Goal: Information Seeking & Learning: Check status

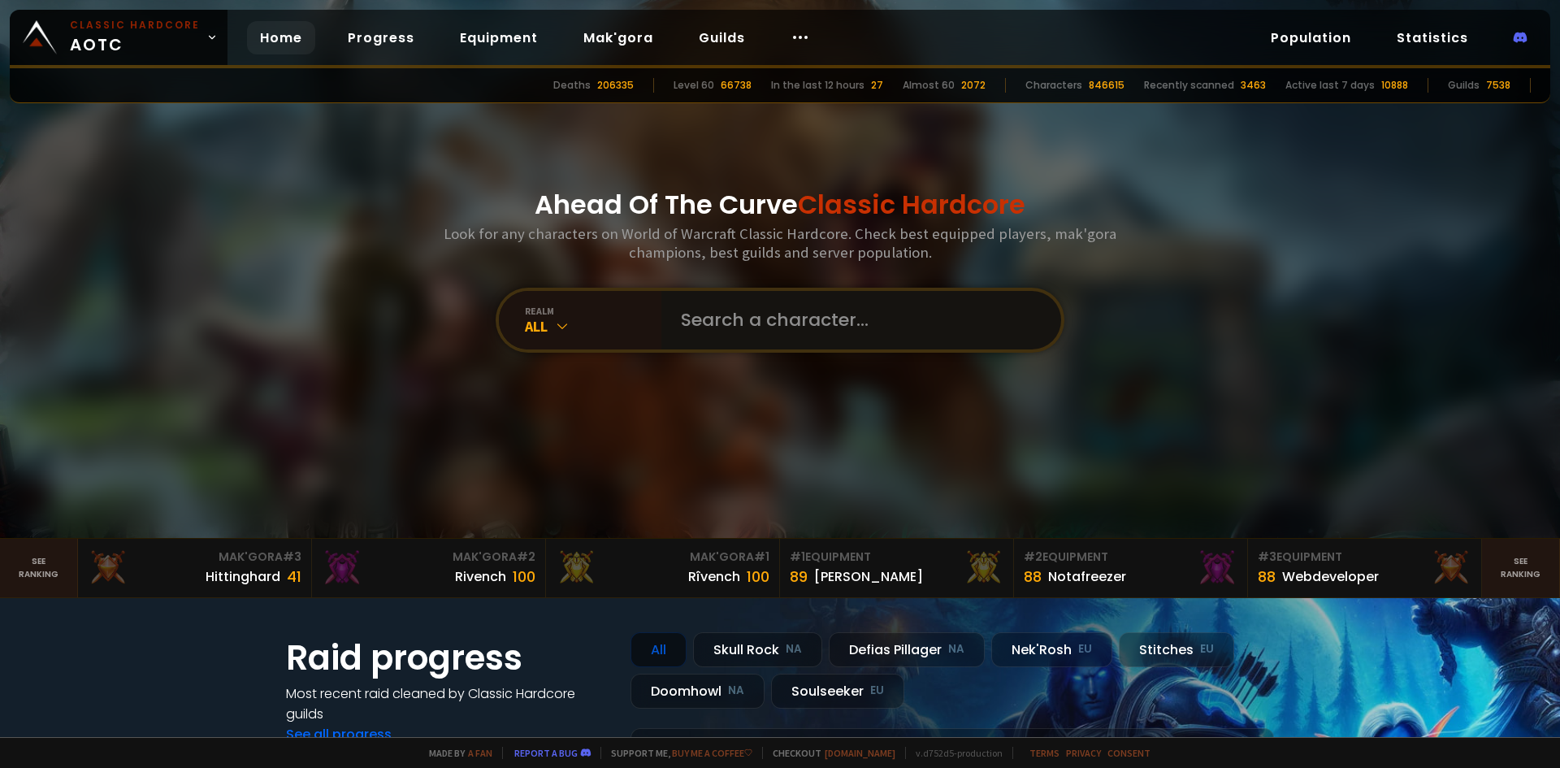
click at [857, 340] on input "text" at bounding box center [856, 320] width 371 height 59
type input "maycauseburn"
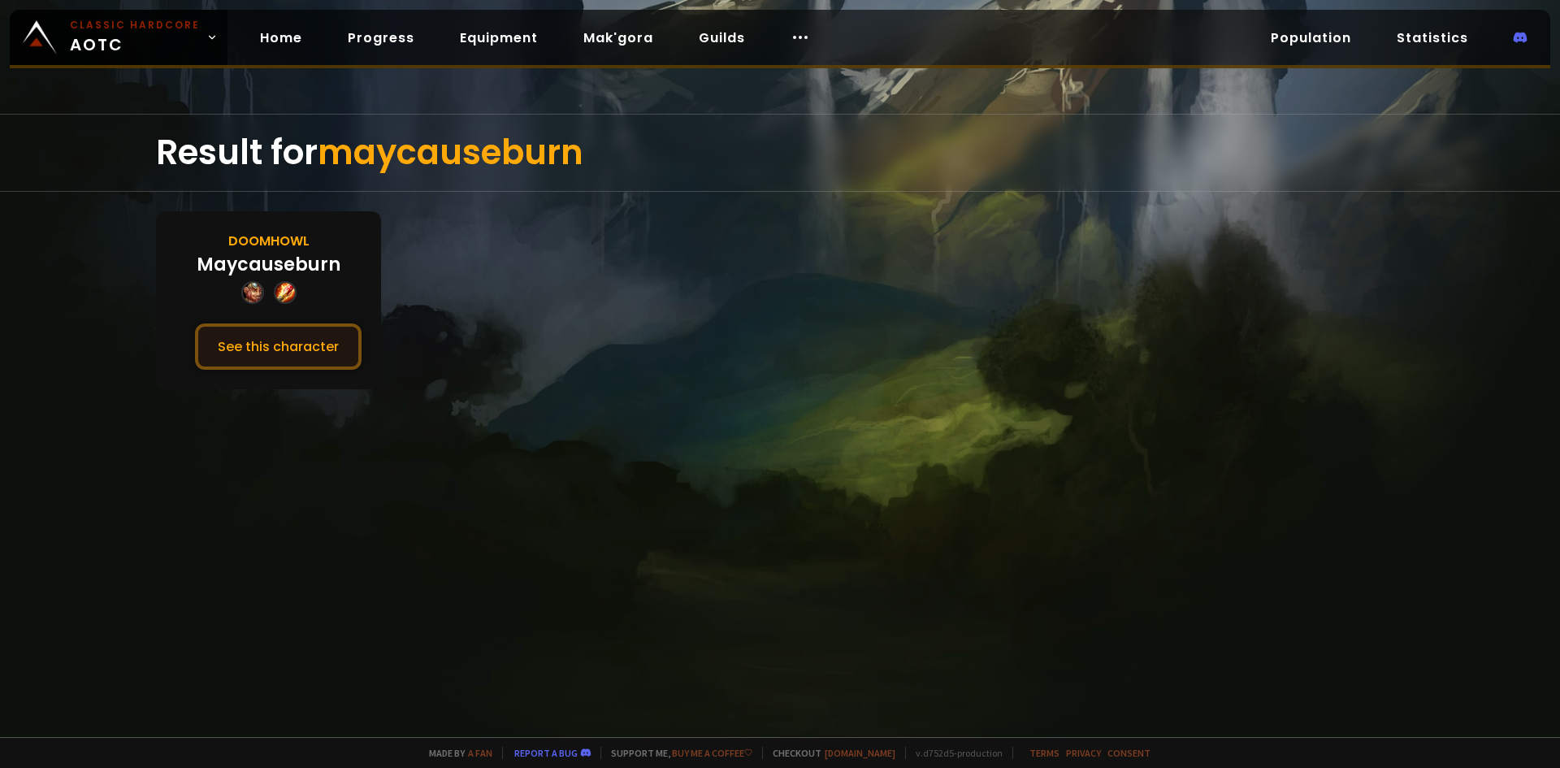
click at [297, 347] on button "See this character" at bounding box center [278, 346] width 167 height 46
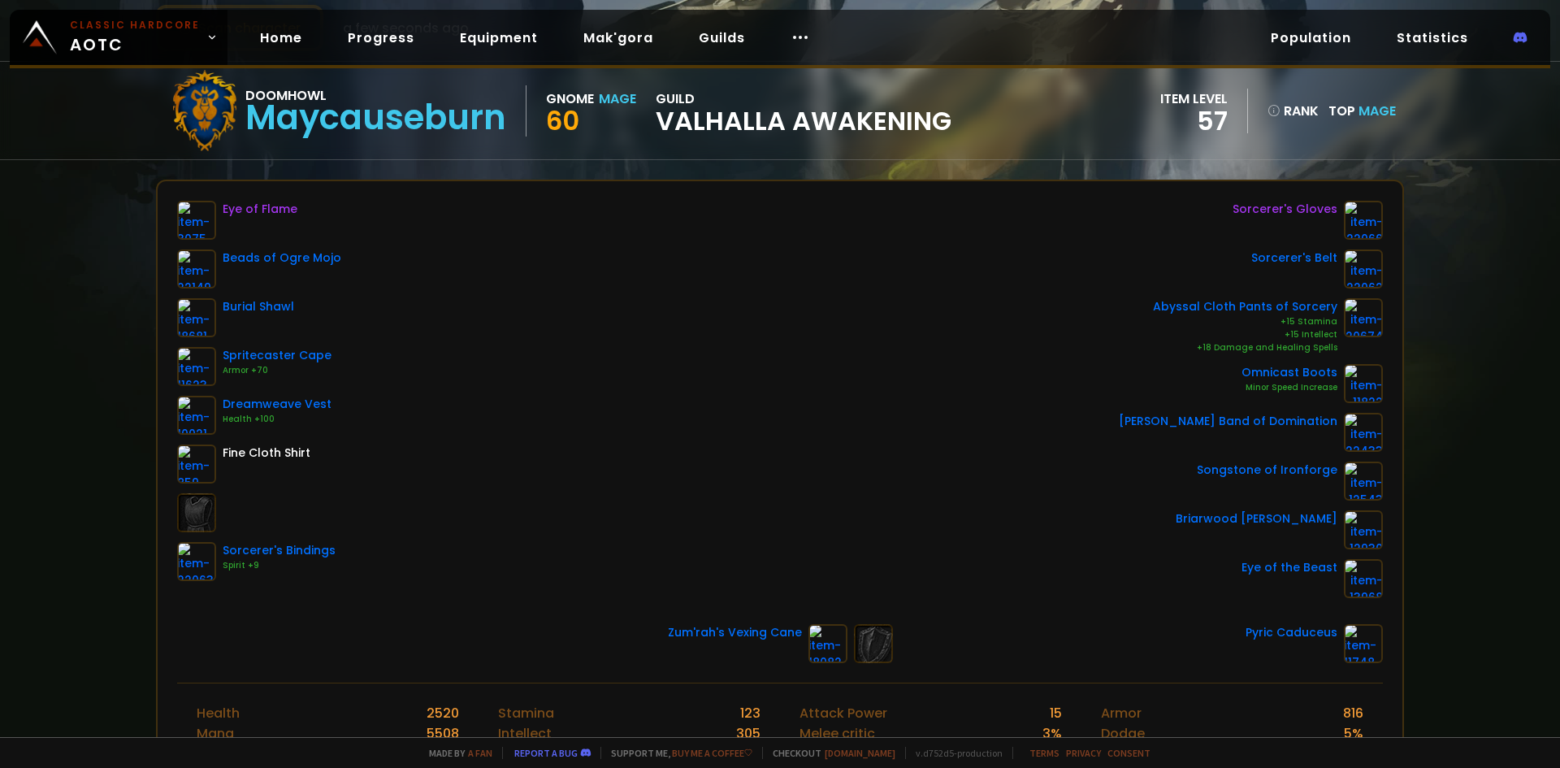
scroll to position [163, 0]
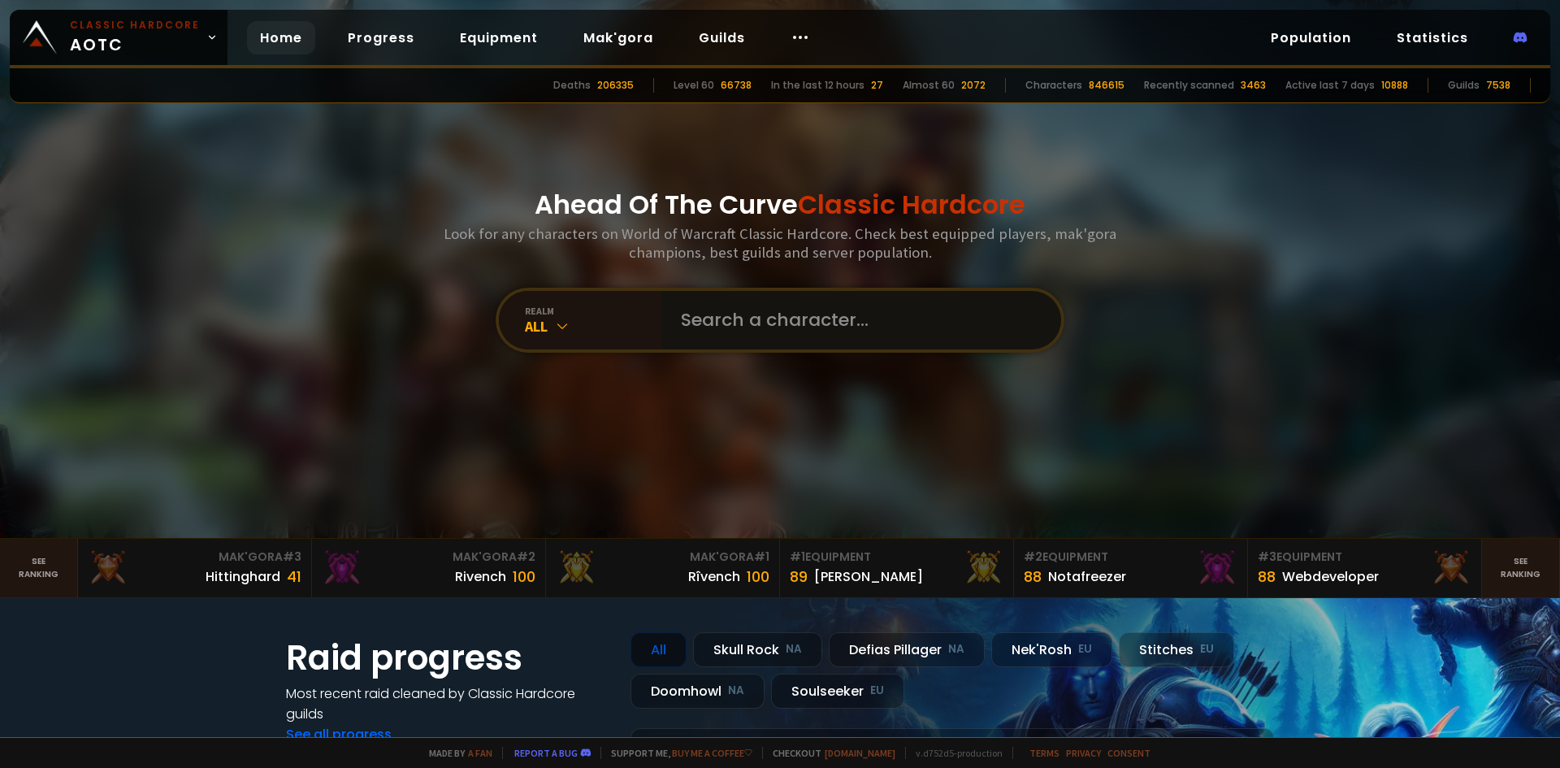
click at [983, 315] on input "text" at bounding box center [856, 320] width 371 height 59
type input "Lazaraus"
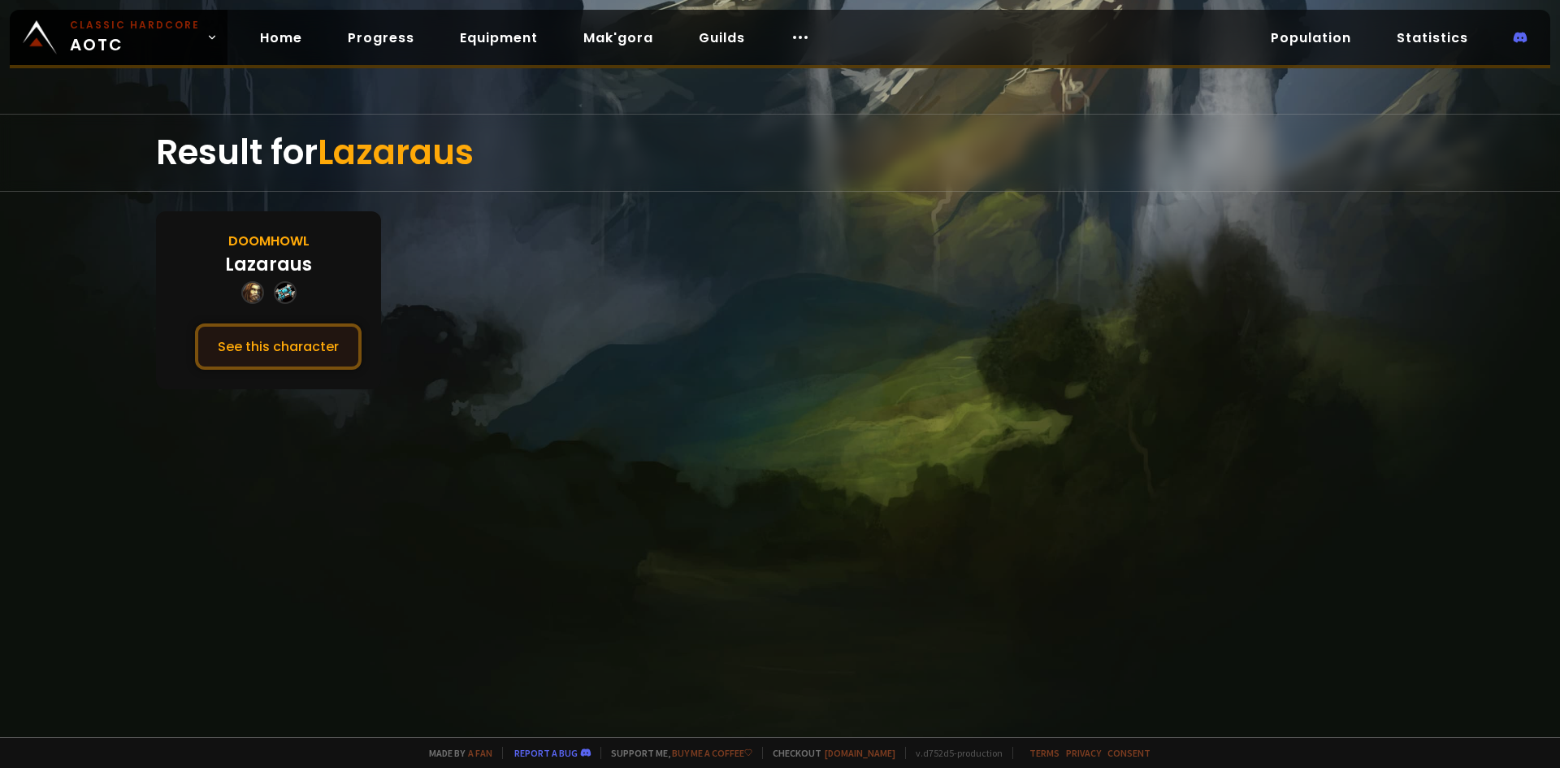
click at [292, 341] on button "See this character" at bounding box center [278, 346] width 167 height 46
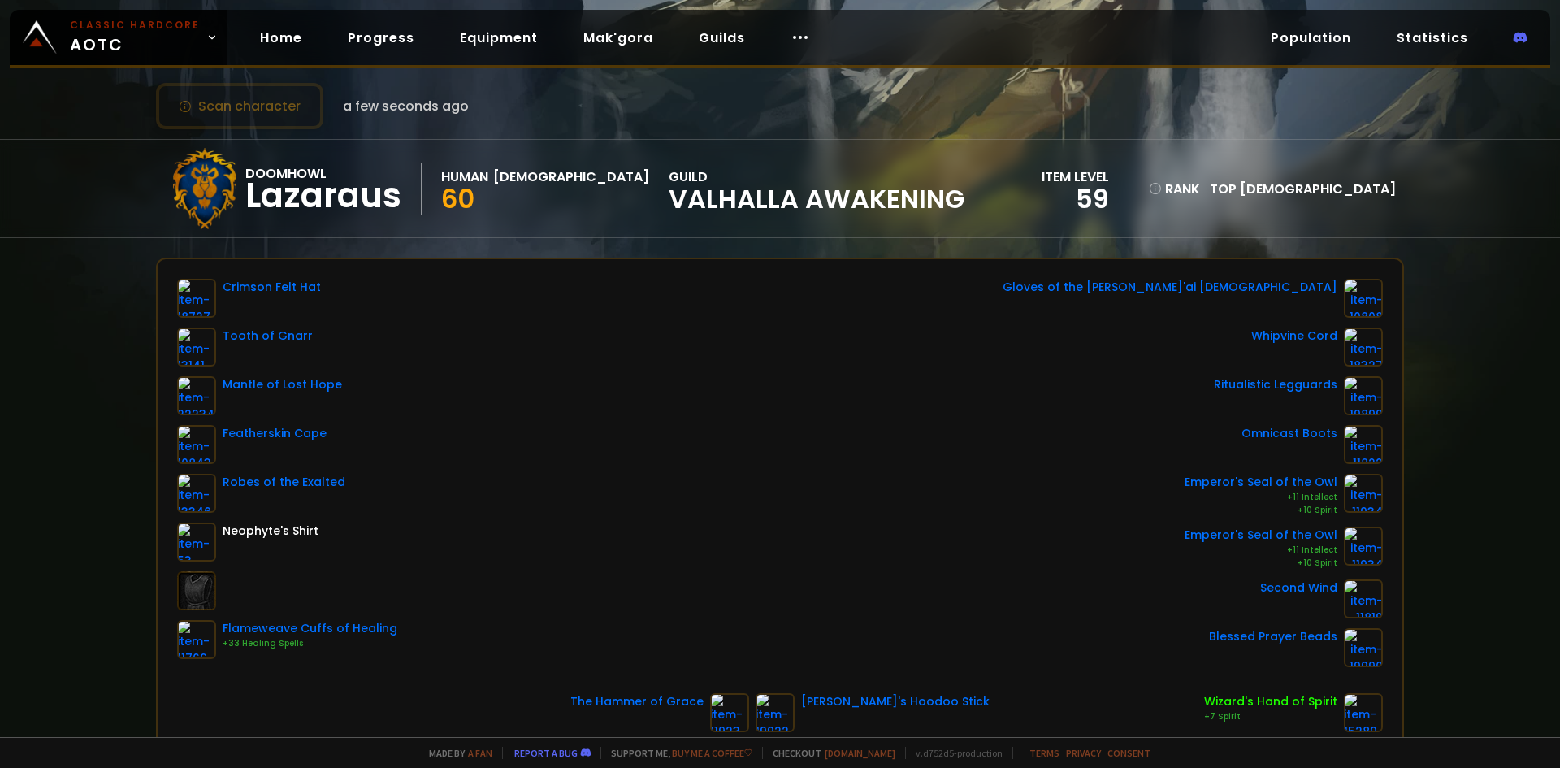
scroll to position [81, 0]
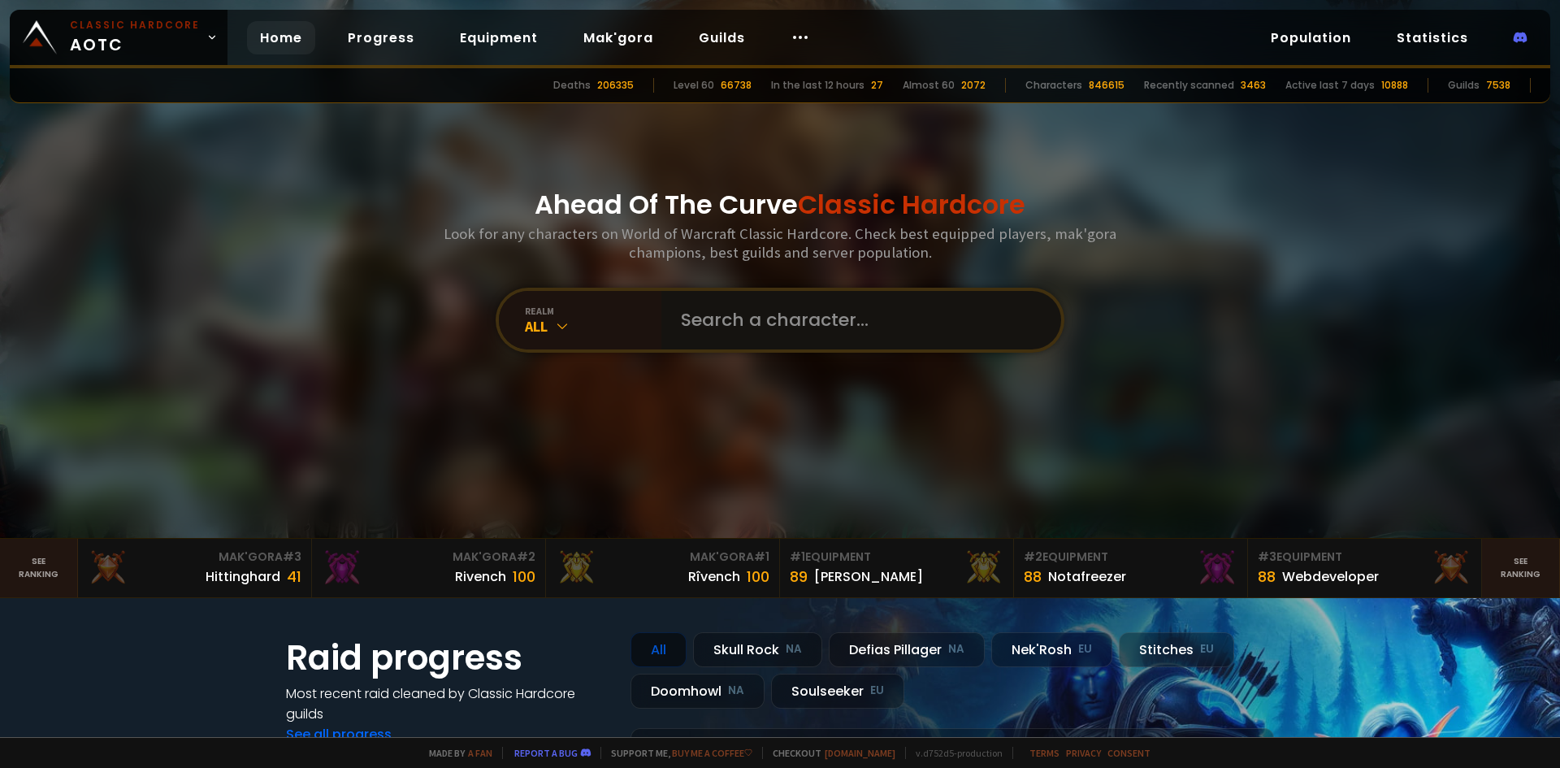
click at [775, 319] on input "text" at bounding box center [856, 320] width 371 height 59
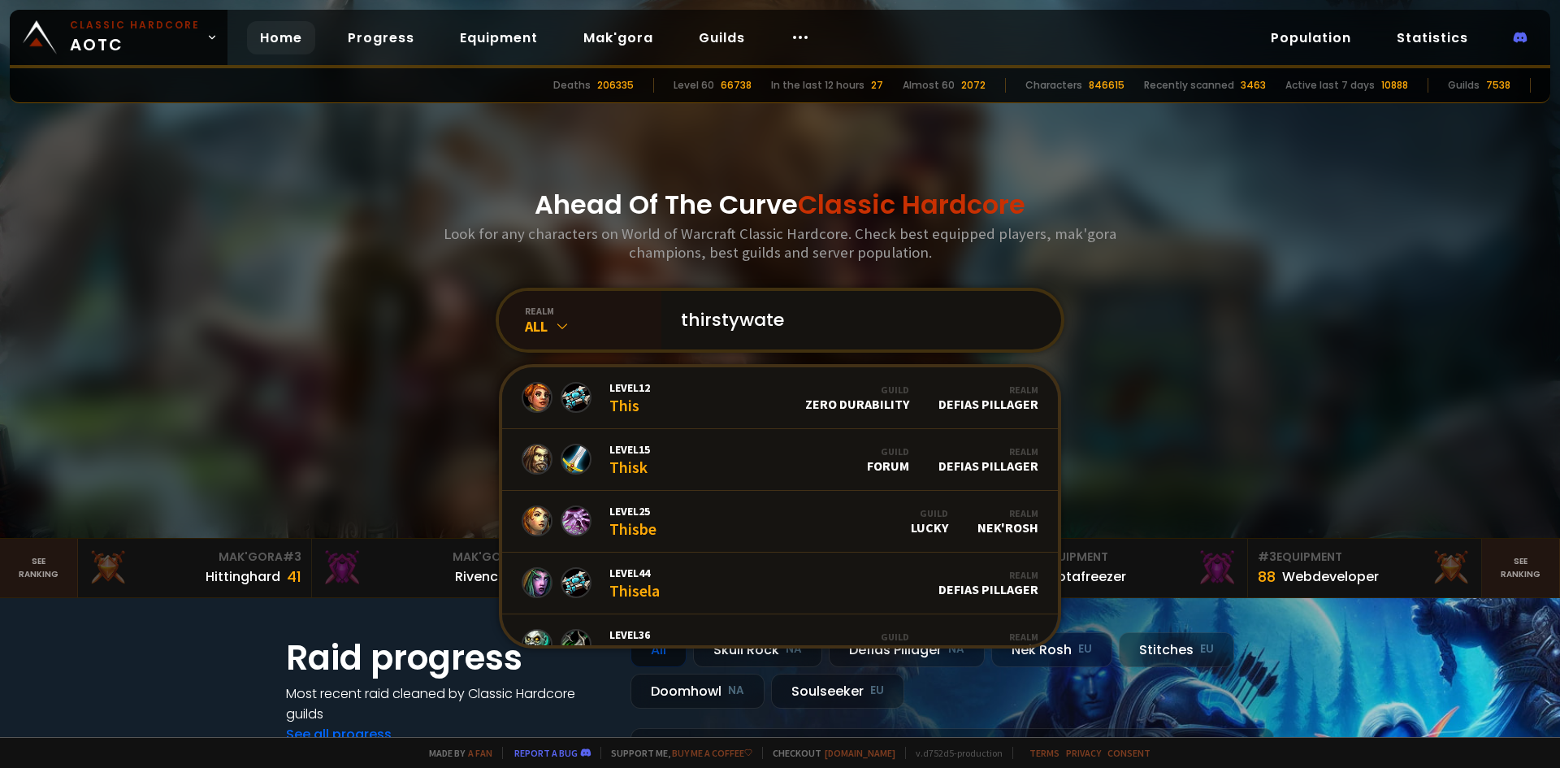
type input "thirstywater"
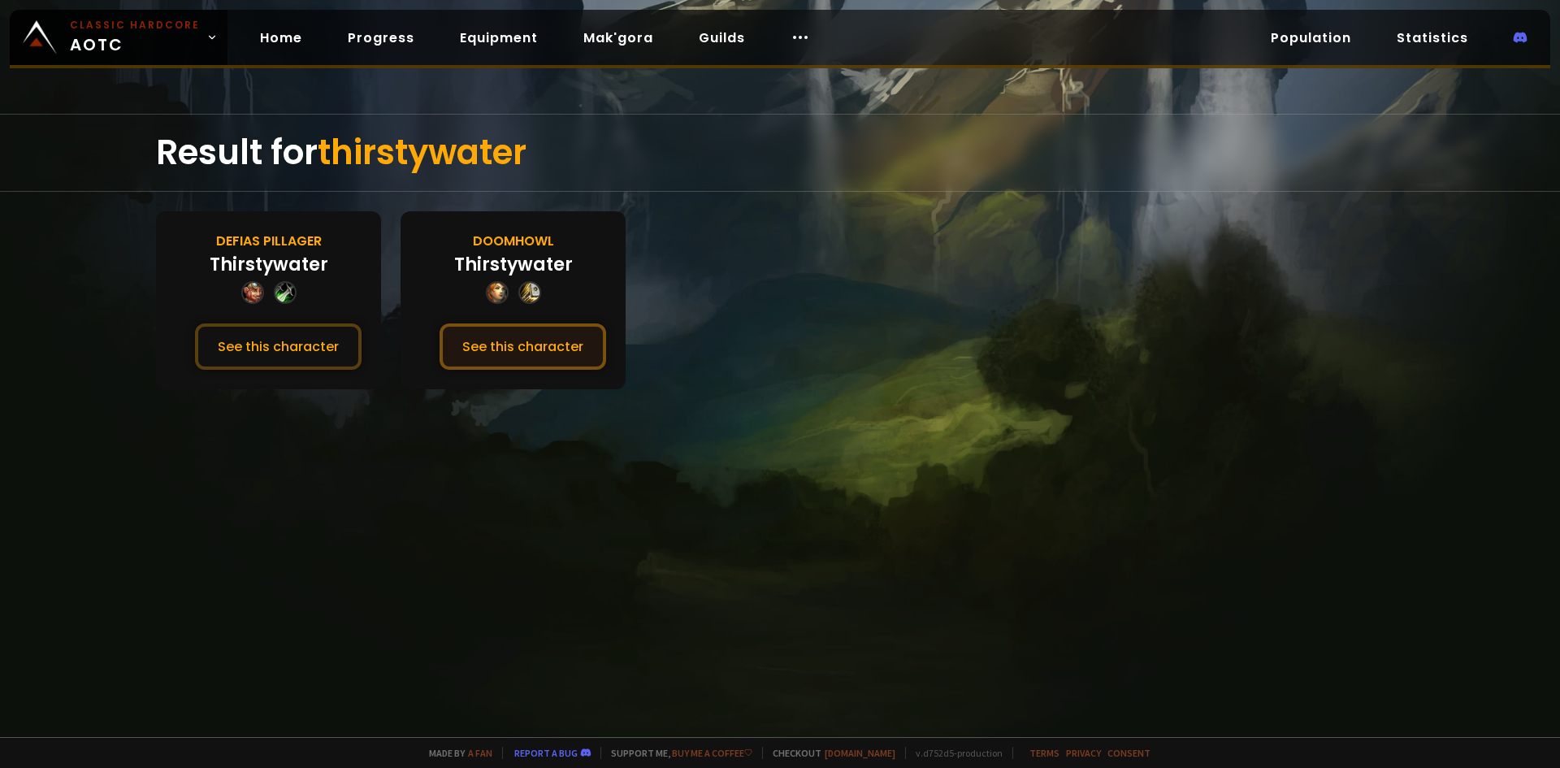
click at [507, 349] on button "See this character" at bounding box center [523, 346] width 167 height 46
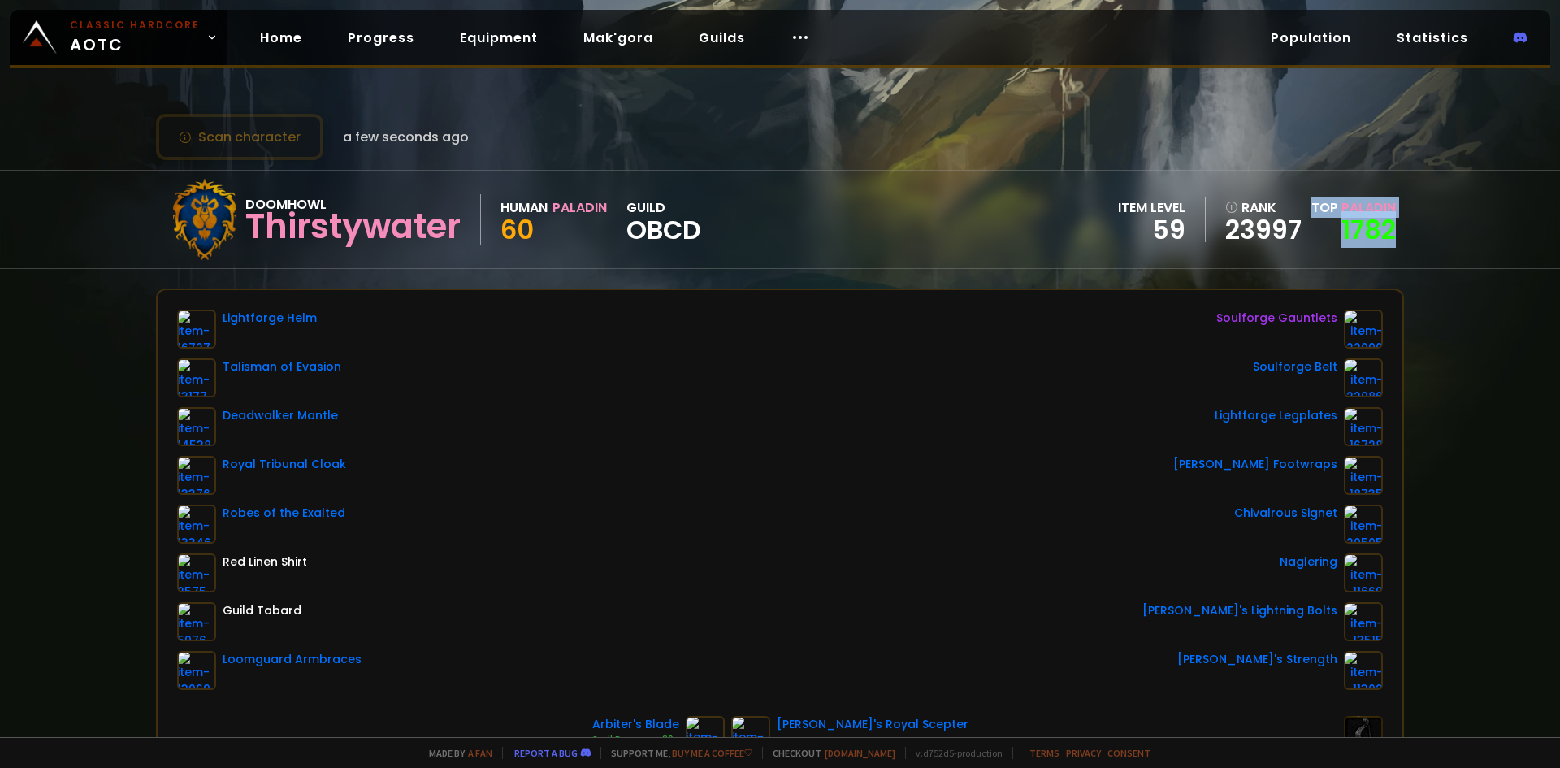
drag, startPoint x: 1434, startPoint y: 235, endPoint x: 1297, endPoint y: 213, distance: 138.3
click at [1297, 213] on div "Doomhowl Thirstywater Human Paladin 60 guild OBCD item level 59 rank 23997 Top …" at bounding box center [780, 219] width 1560 height 99
drag, startPoint x: 638, startPoint y: 236, endPoint x: 721, endPoint y: 231, distance: 83.0
click at [718, 232] on div "Doomhowl Thirstywater Human Paladin 60 guild OBCD item level 59 rank 23997 Top …" at bounding box center [780, 220] width 1248 height 98
click at [744, 232] on div "Doomhowl Thirstywater Human Paladin 60 guild OBCD item level 59 rank 23997 Top …" at bounding box center [780, 220] width 1248 height 98
